Goal: Task Accomplishment & Management: Manage account settings

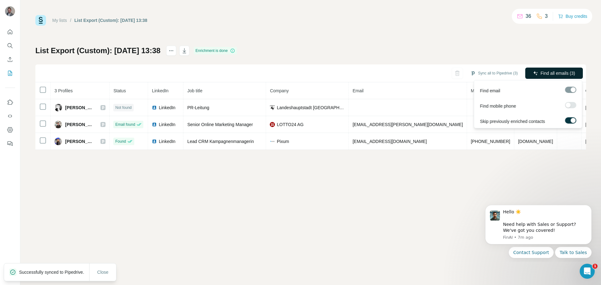
click at [542, 75] on span "Find all emails (3)" at bounding box center [558, 73] width 34 height 6
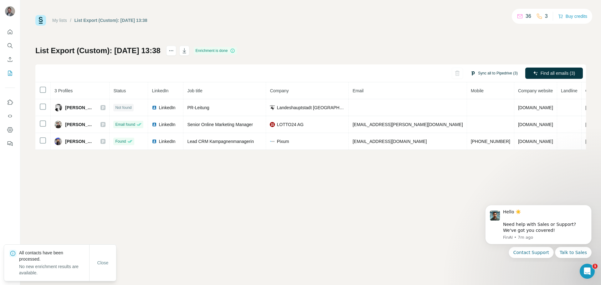
click at [482, 73] on button "Sync all to Pipedrive (3)" at bounding box center [494, 73] width 56 height 9
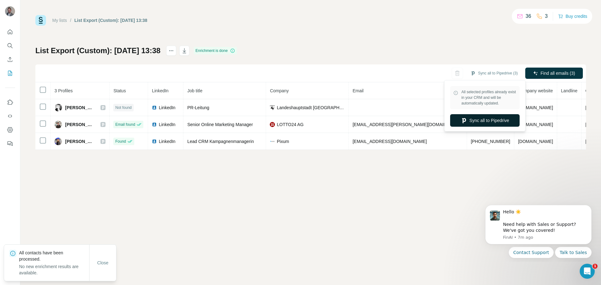
click at [484, 119] on button "Sync all to Pipedrive" at bounding box center [485, 120] width 70 height 13
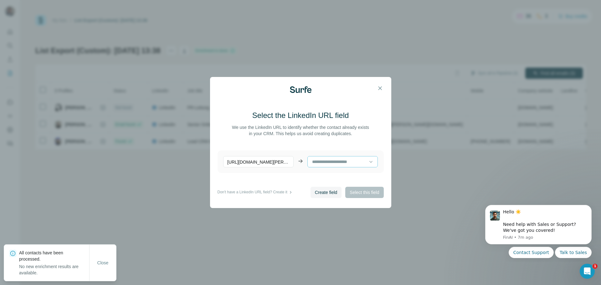
click at [348, 162] on input at bounding box center [340, 161] width 57 height 7
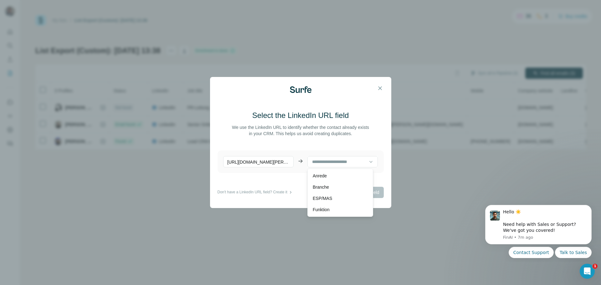
click at [278, 177] on main "Select the LinkedIn URL field We use the LinkedIn URL to identify whether the c…" at bounding box center [301, 149] width 166 height 76
click at [378, 87] on icon "button" at bounding box center [380, 88] width 6 height 6
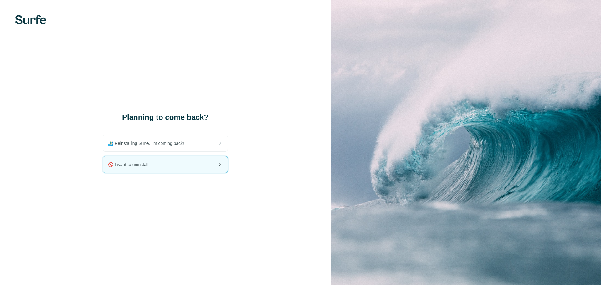
click at [201, 167] on div "🚫 I want to uninstall" at bounding box center [165, 165] width 125 height 16
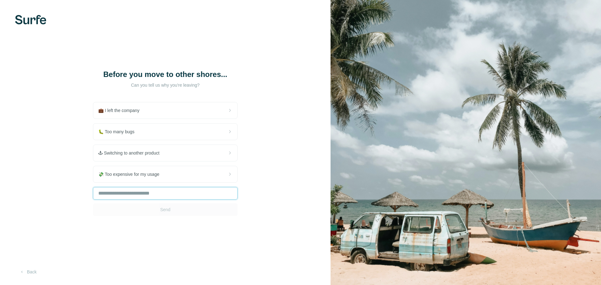
click at [148, 194] on input "text" at bounding box center [165, 193] width 145 height 13
